Goal: Task Accomplishment & Management: Use online tool/utility

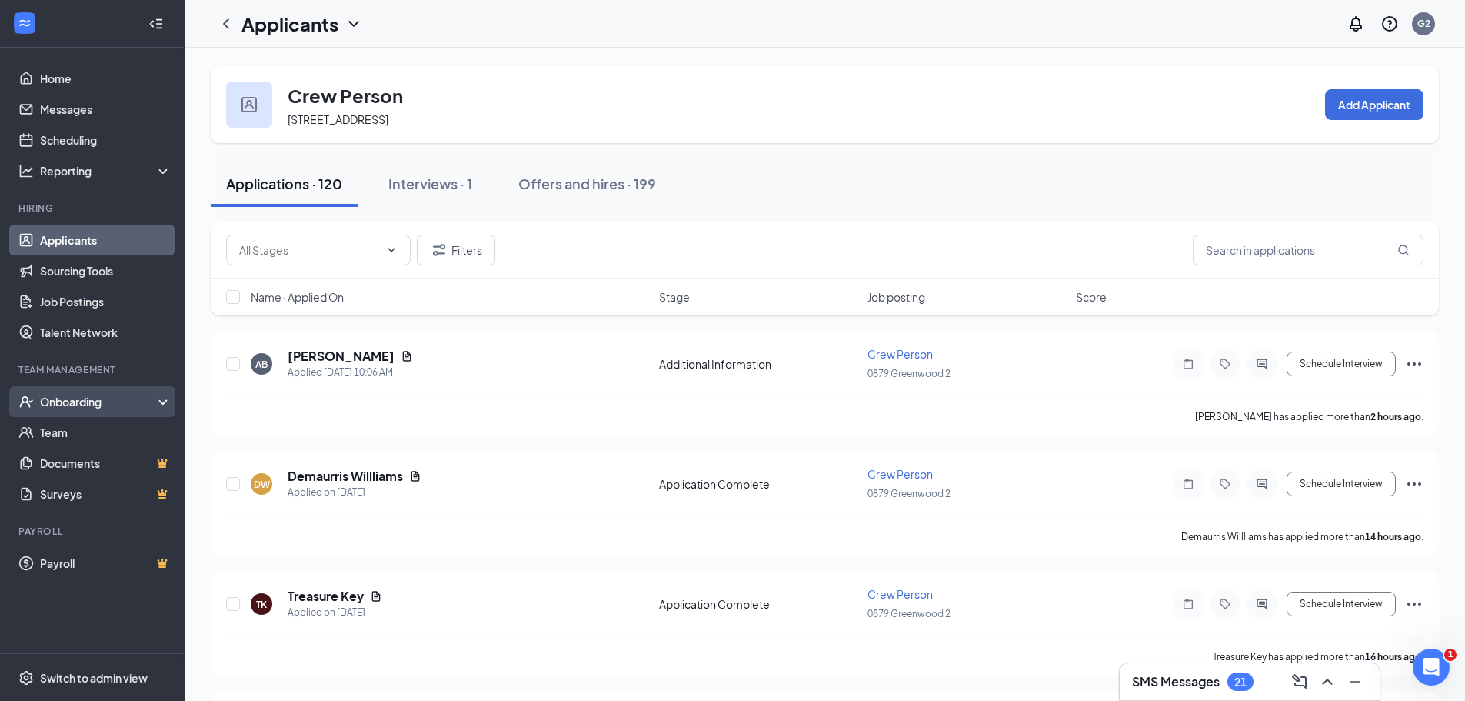
click at [90, 392] on div "Onboarding" at bounding box center [92, 401] width 185 height 31
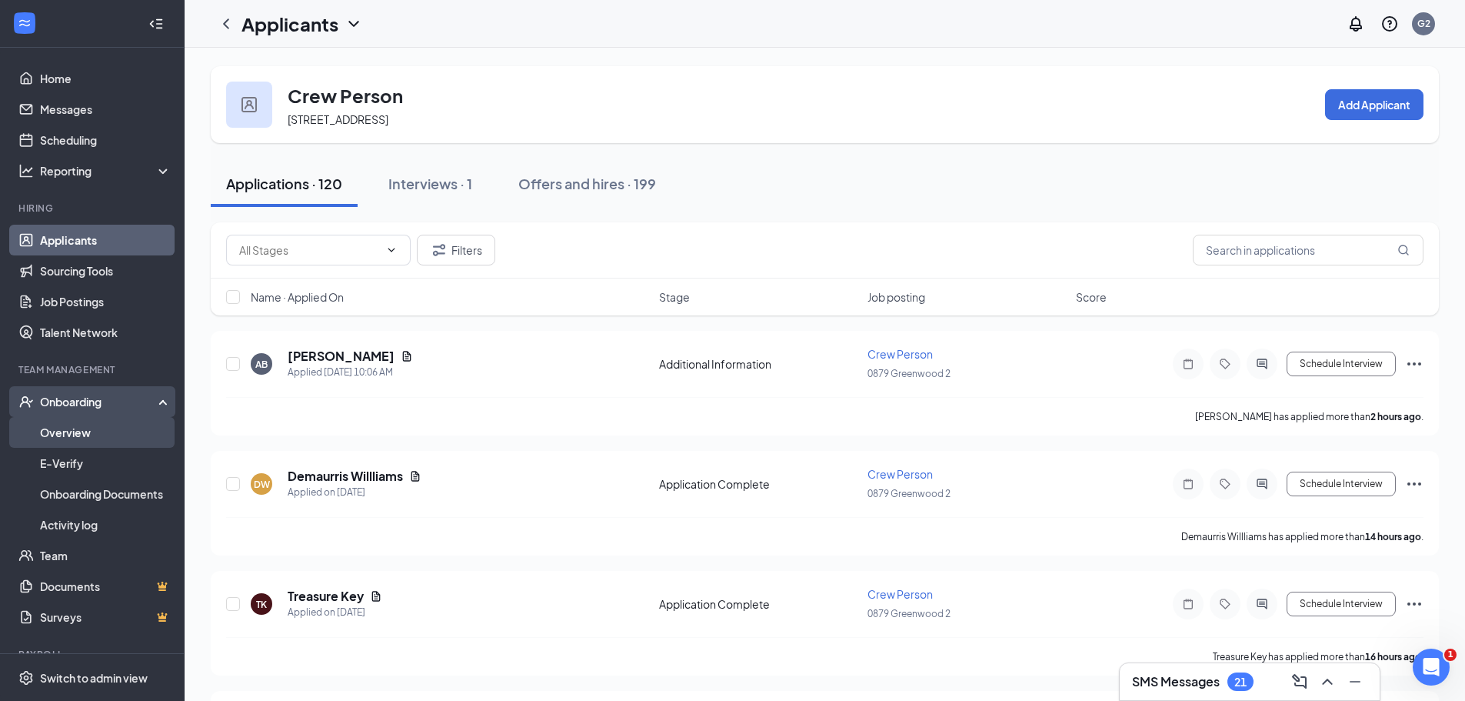
click at [79, 432] on link "Overview" at bounding box center [106, 432] width 132 height 31
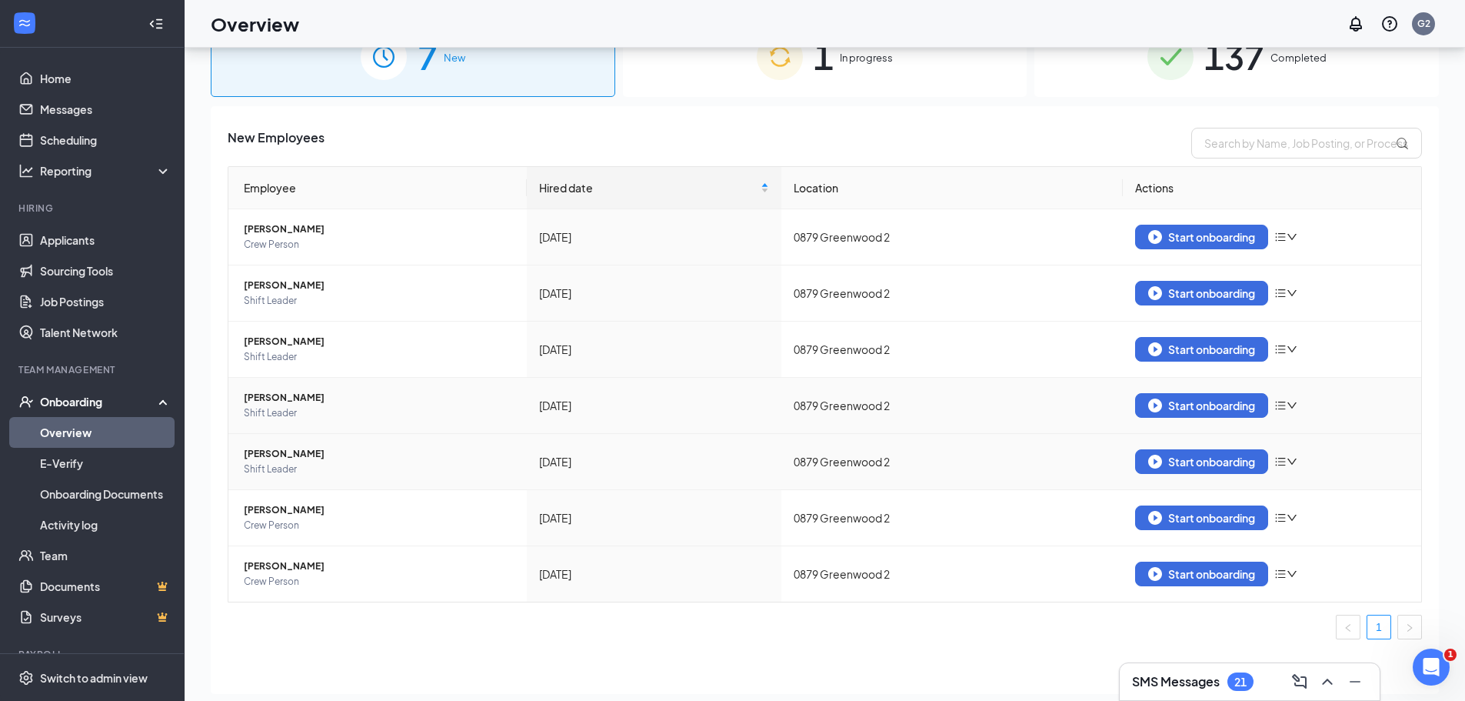
scroll to position [69, 0]
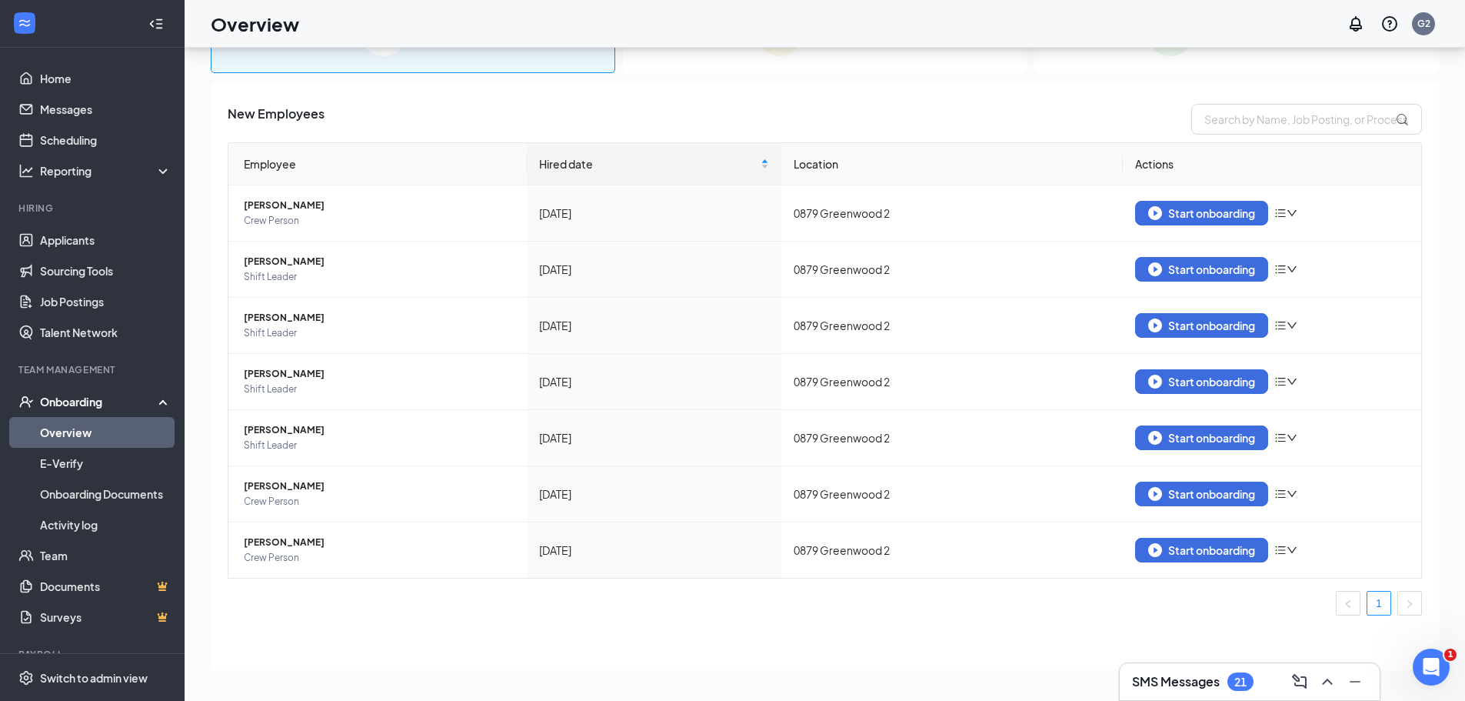
click at [1068, 611] on ul "1" at bounding box center [825, 603] width 1195 height 25
click at [1210, 543] on div "Start onboarding" at bounding box center [1201, 550] width 107 height 14
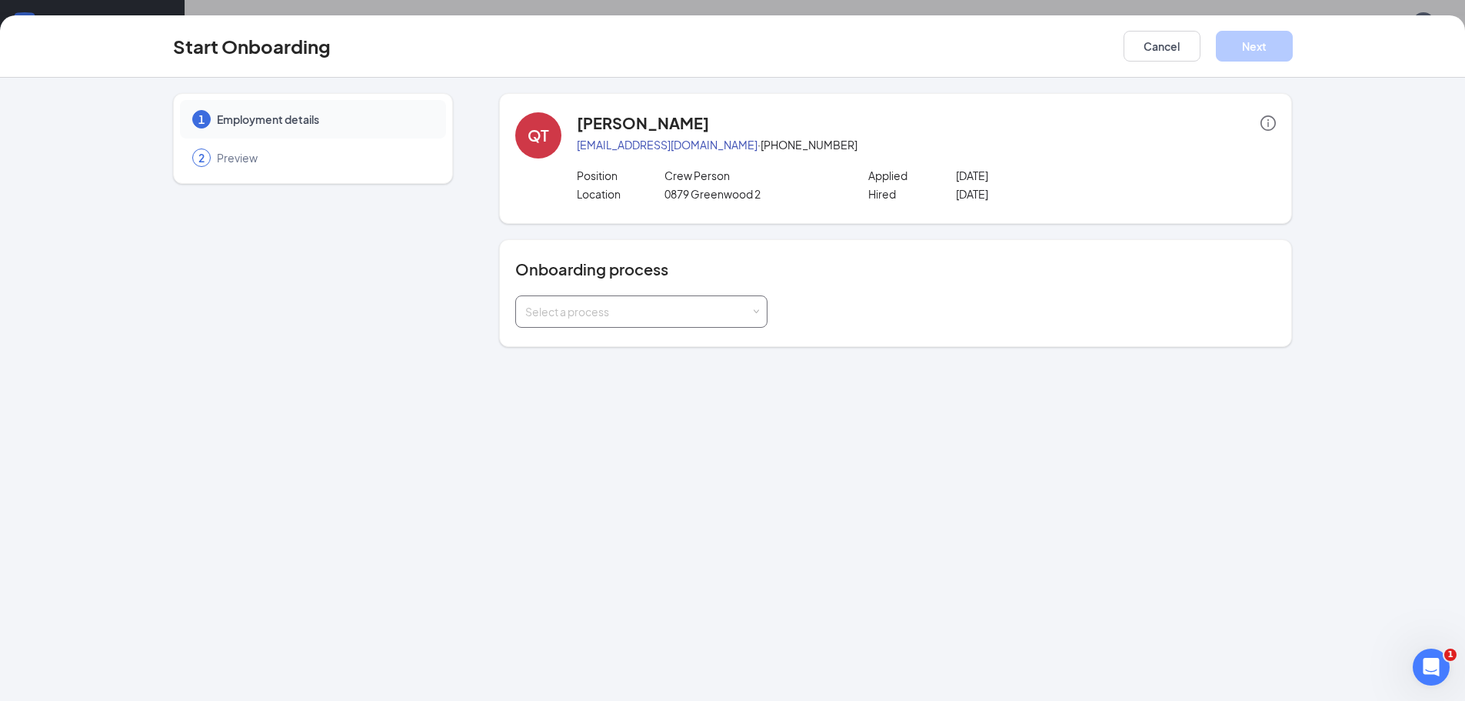
click at [705, 310] on div "Select a process" at bounding box center [637, 311] width 225 height 15
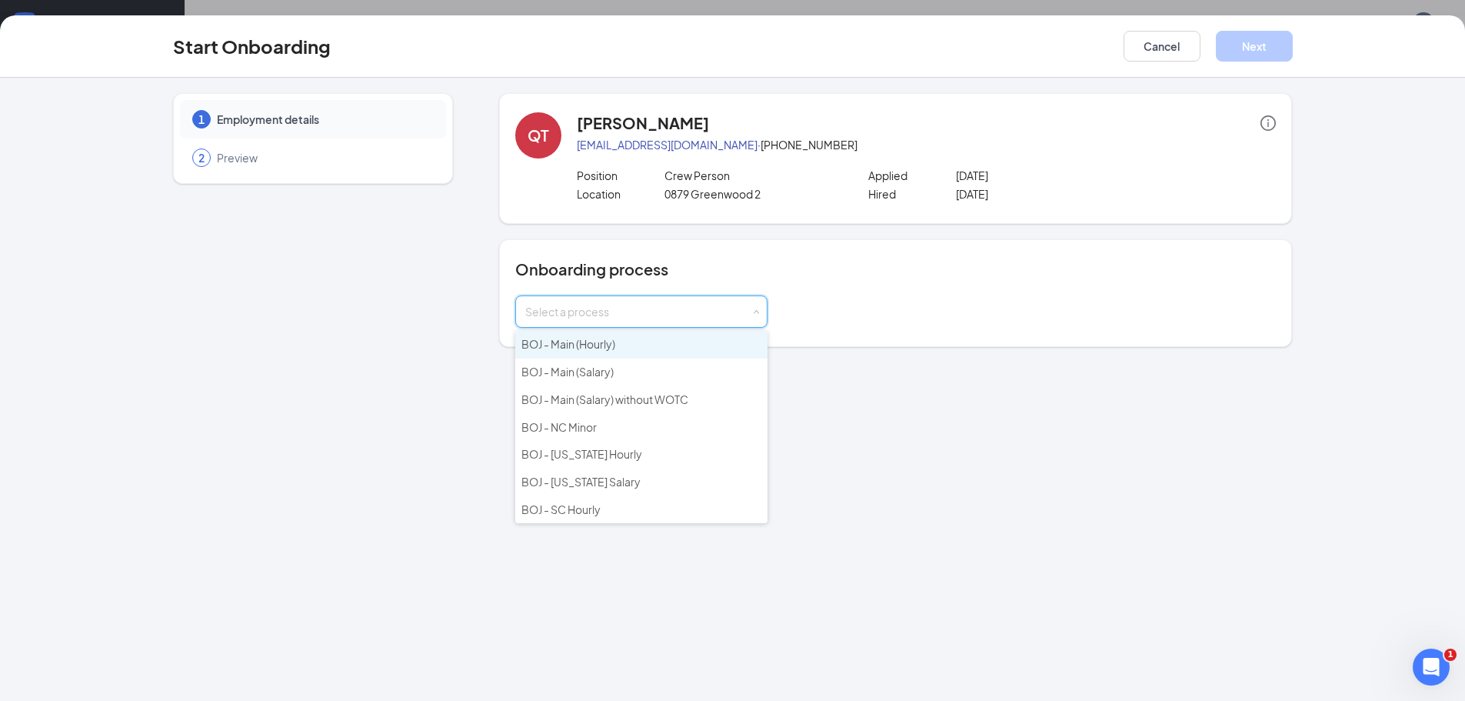
click at [667, 348] on li "BOJ - Main (Hourly)" at bounding box center [641, 345] width 252 height 28
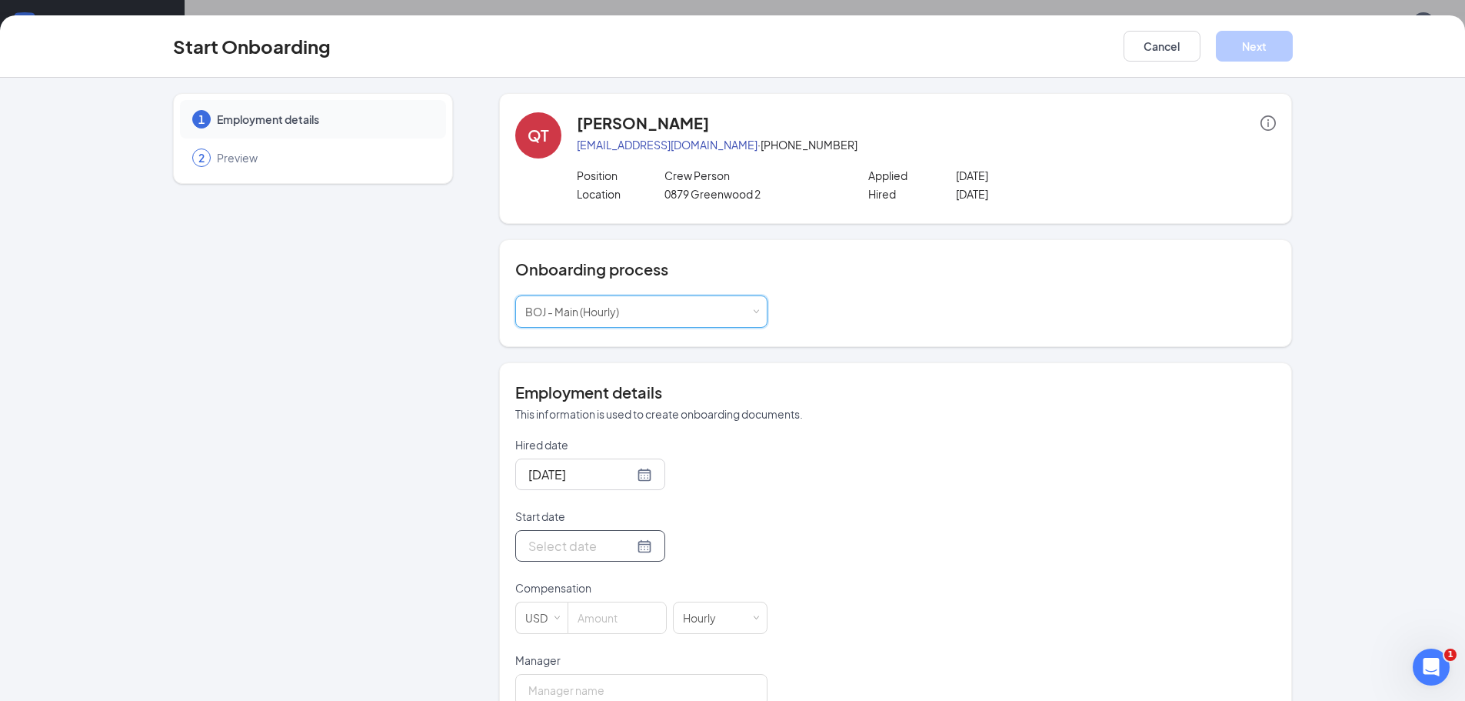
click at [626, 548] on div at bounding box center [590, 545] width 124 height 19
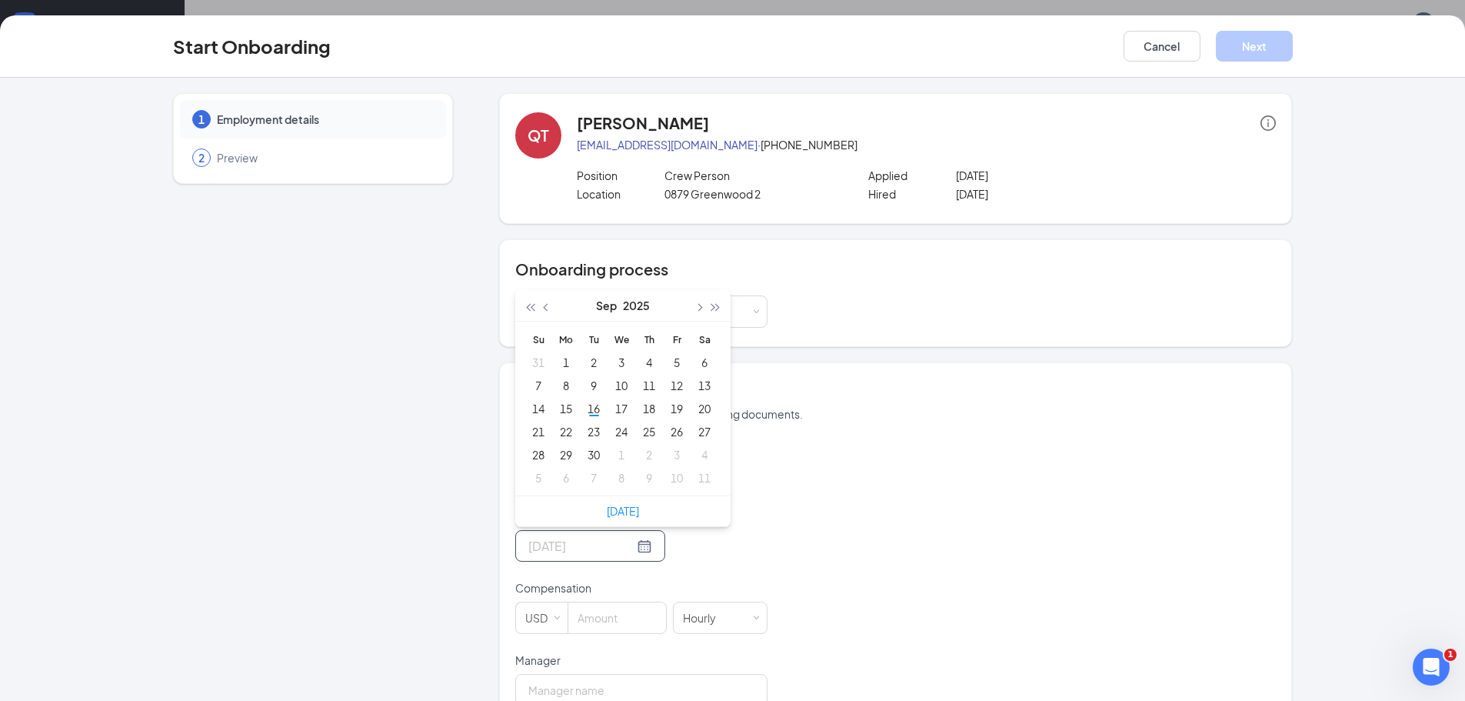
type input "[DATE]"
click at [643, 382] on div "11" at bounding box center [649, 385] width 18 height 18
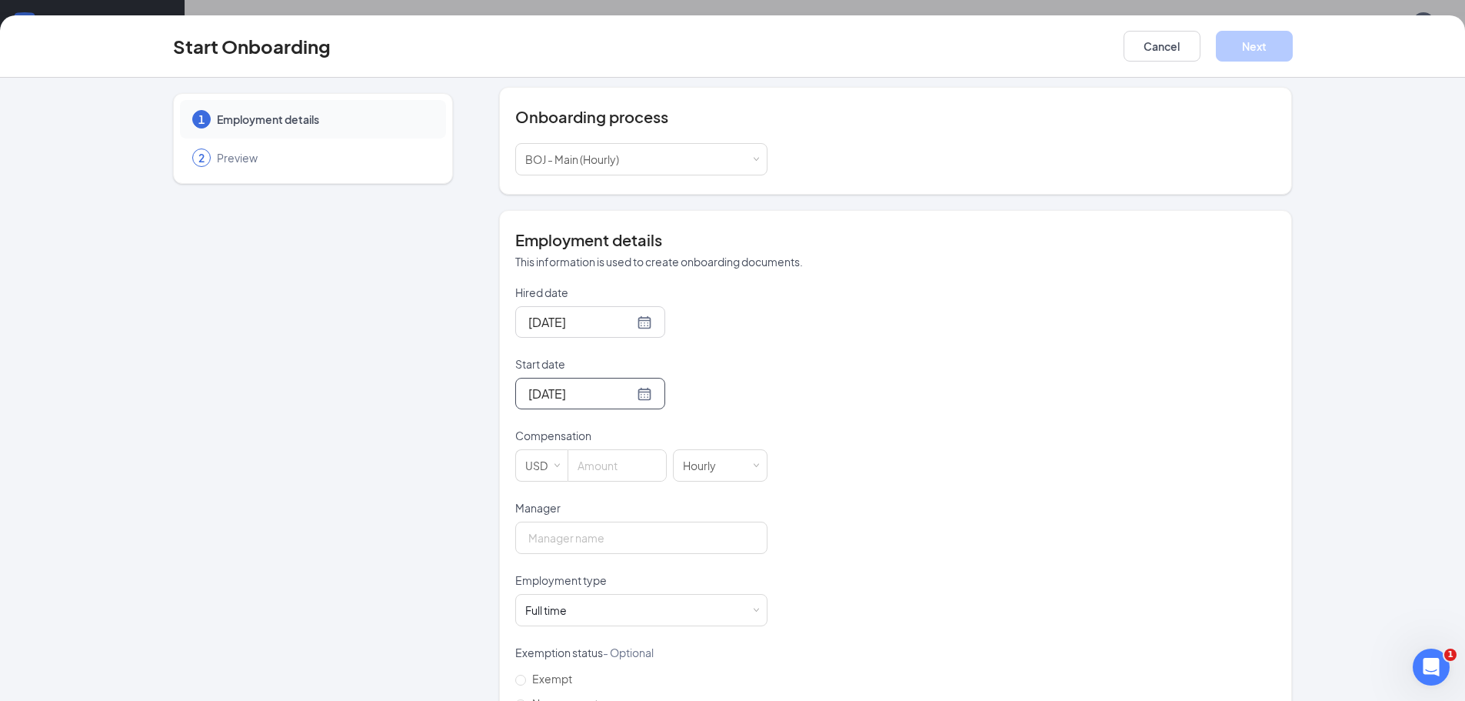
scroll to position [154, 0]
click at [641, 467] on input at bounding box center [617, 463] width 98 height 31
type input "11.75"
click at [585, 542] on input "Manager" at bounding box center [641, 536] width 252 height 32
type input "[PERSON_NAME]"
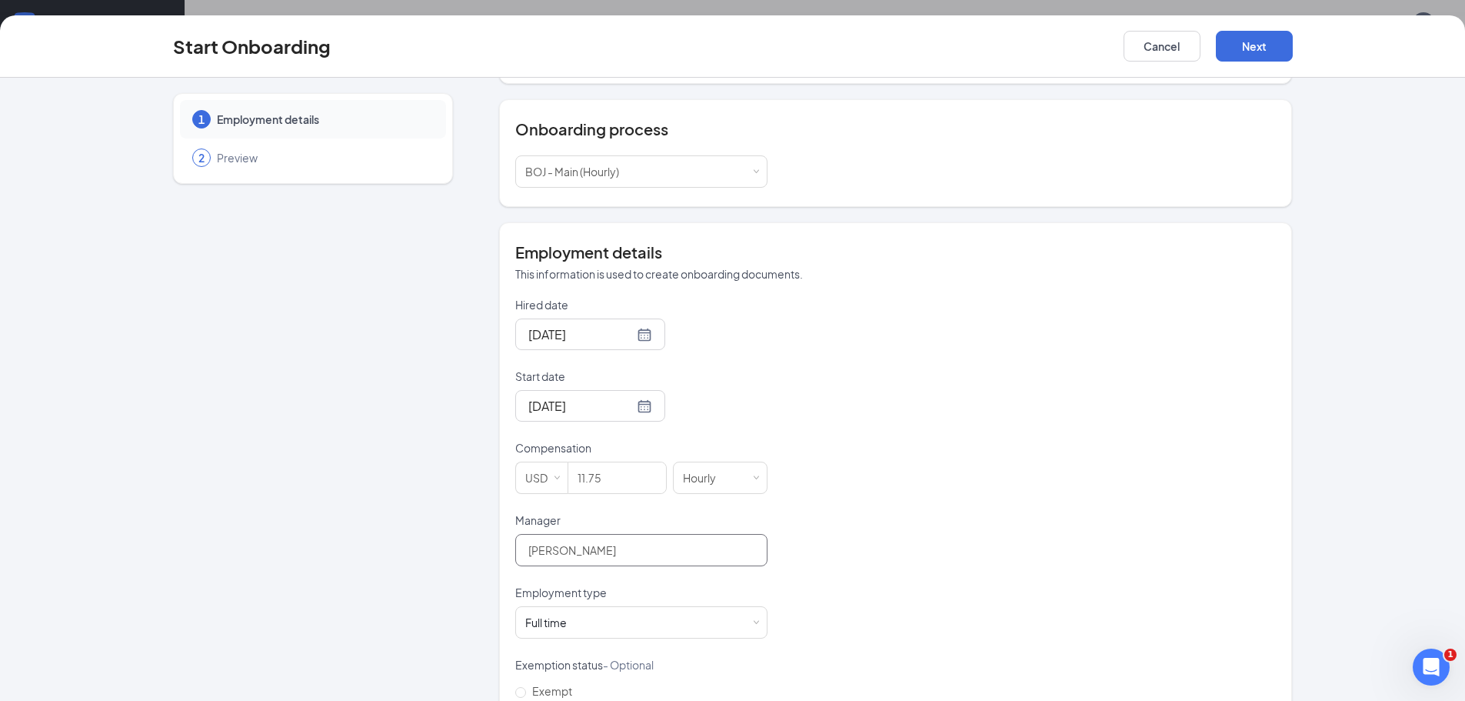
scroll to position [0, 0]
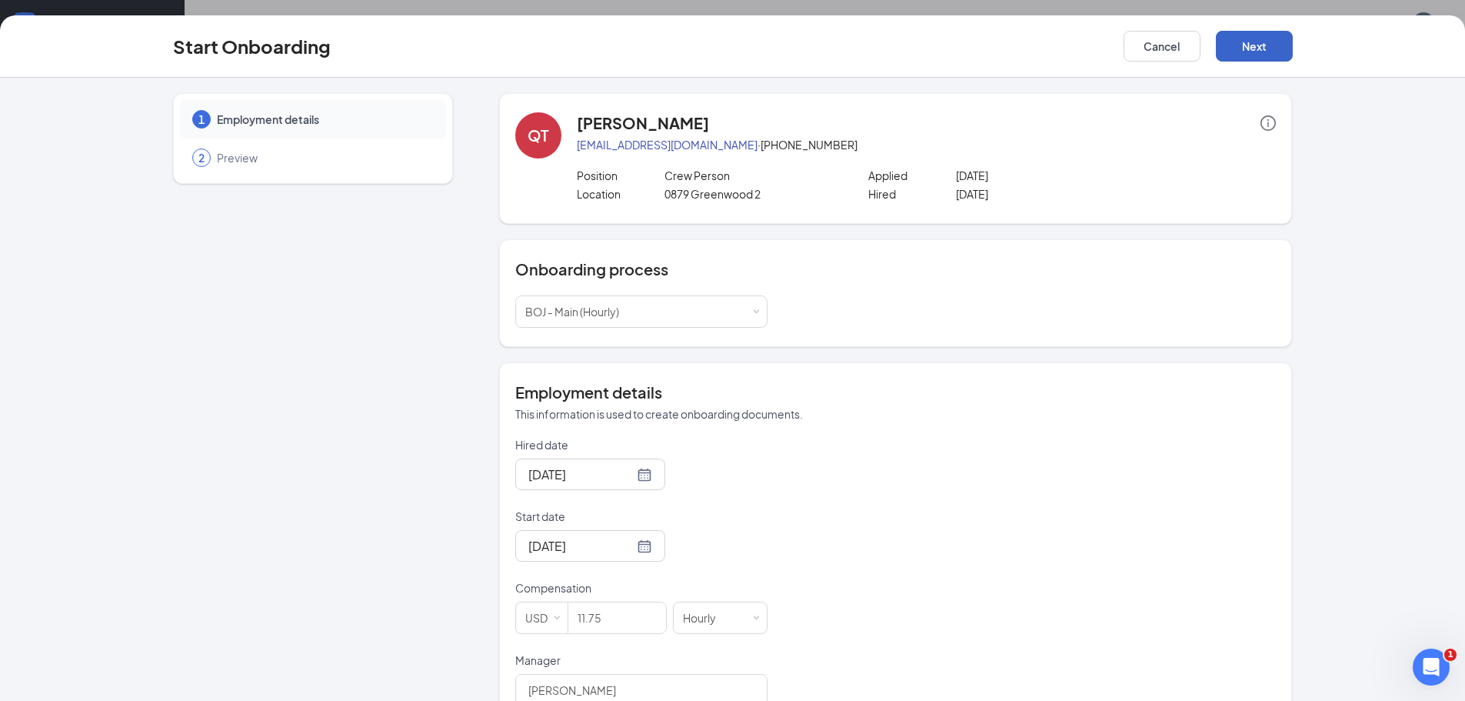
click at [1250, 40] on button "Next" at bounding box center [1254, 46] width 77 height 31
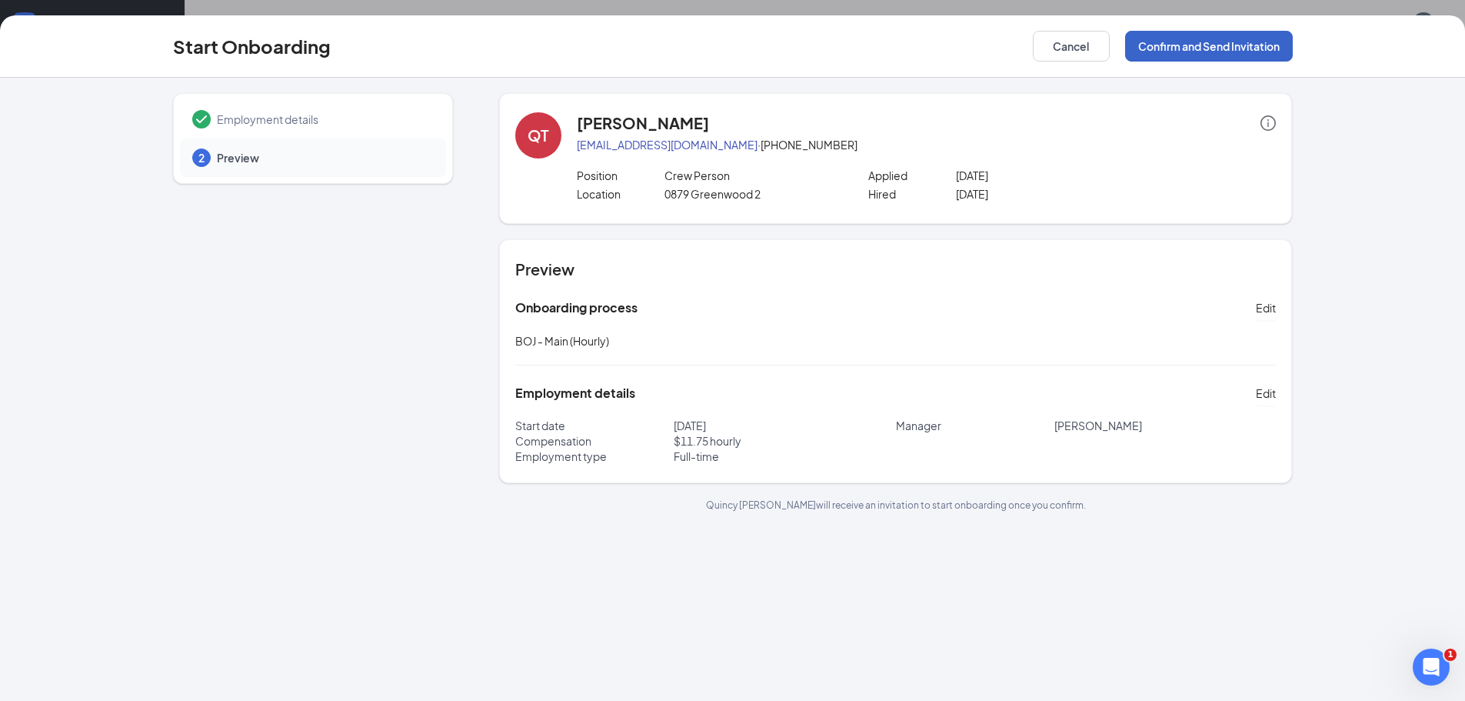
click at [1249, 39] on button "Confirm and Send Invitation" at bounding box center [1209, 46] width 168 height 31
